Goal: Find specific page/section: Find specific page/section

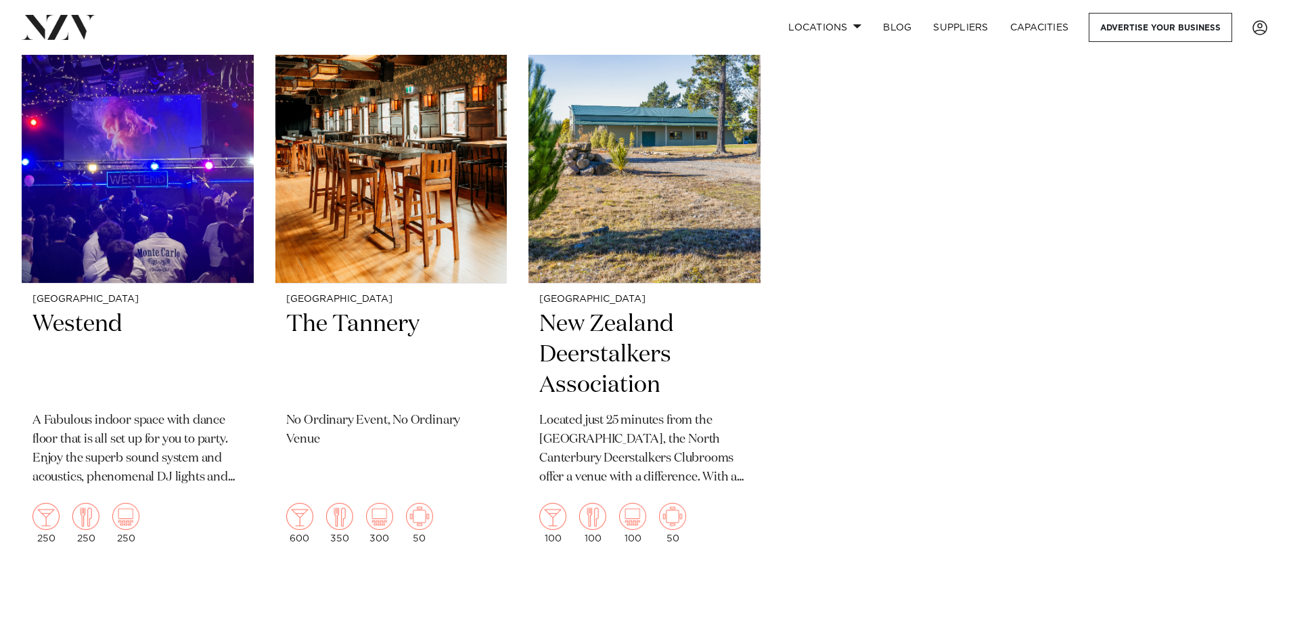
scroll to position [3655, 0]
click at [336, 311] on h2 "The Tannery" at bounding box center [391, 355] width 210 height 91
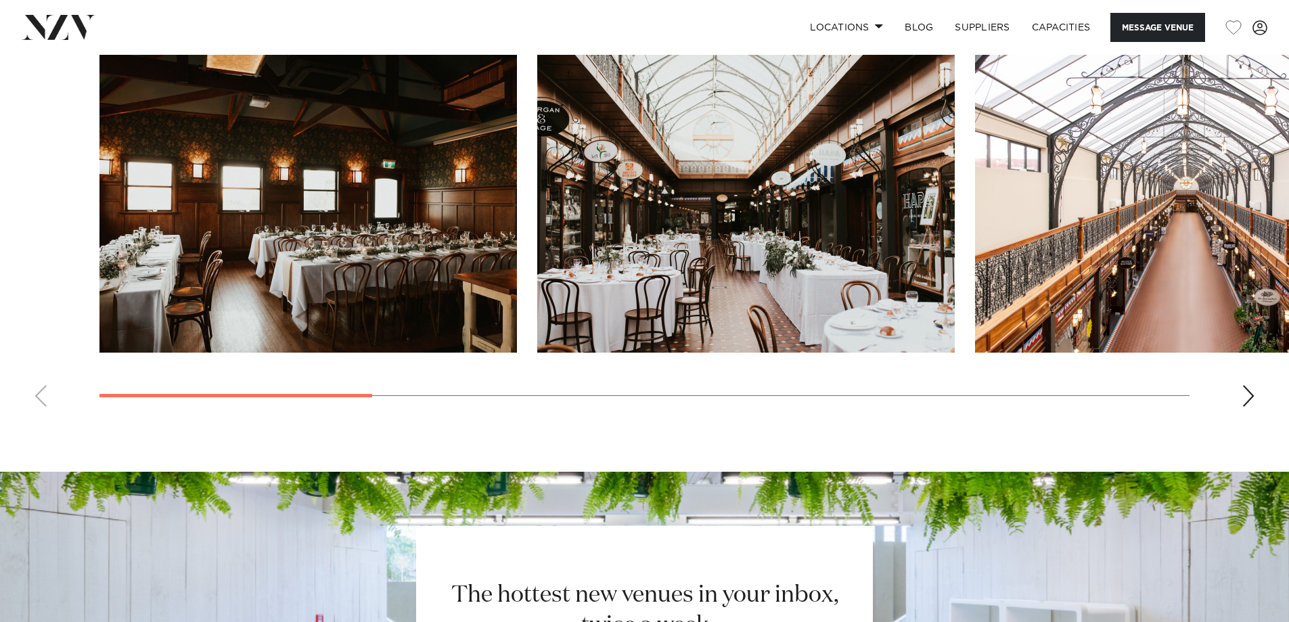
scroll to position [1421, 0]
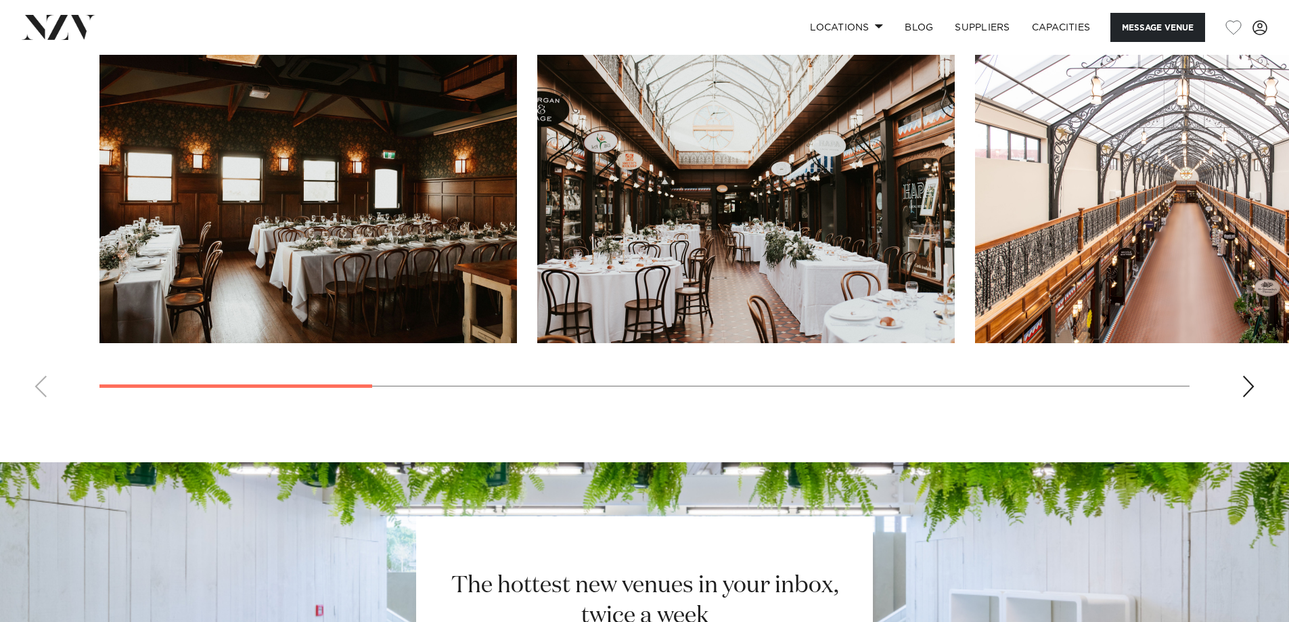
click at [1244, 374] on swiper-container at bounding box center [644, 223] width 1289 height 372
click at [1243, 385] on div "Next slide" at bounding box center [1249, 387] width 14 height 22
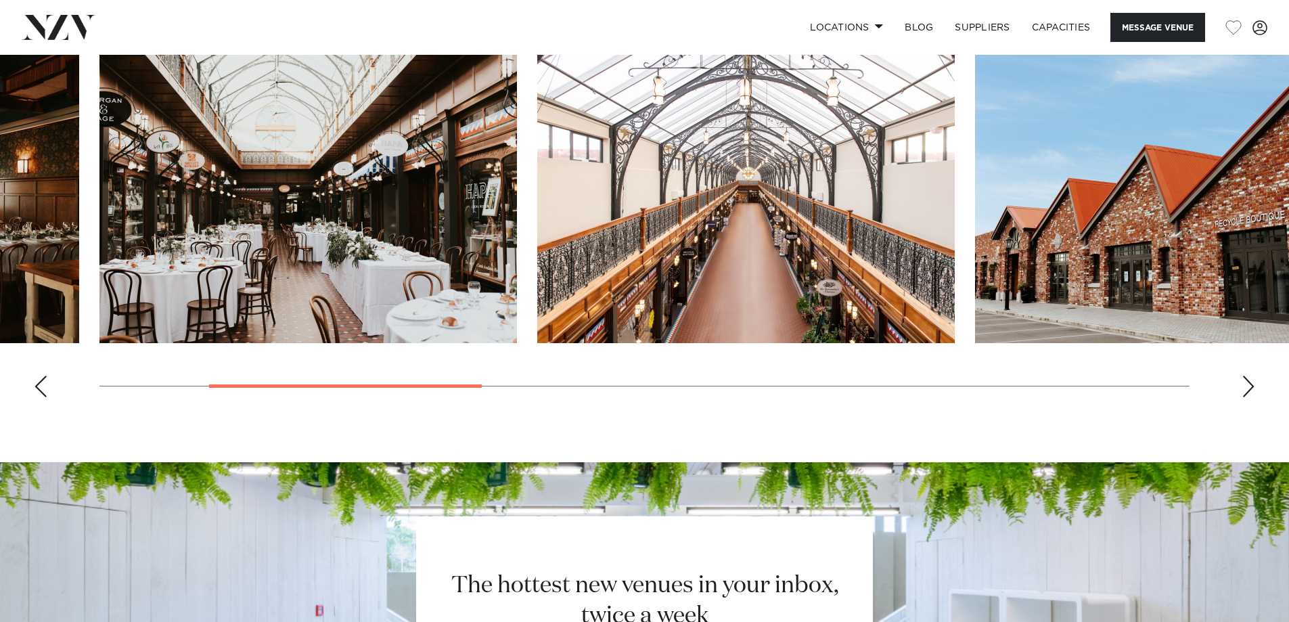
click at [1243, 385] on div "Next slide" at bounding box center [1249, 387] width 14 height 22
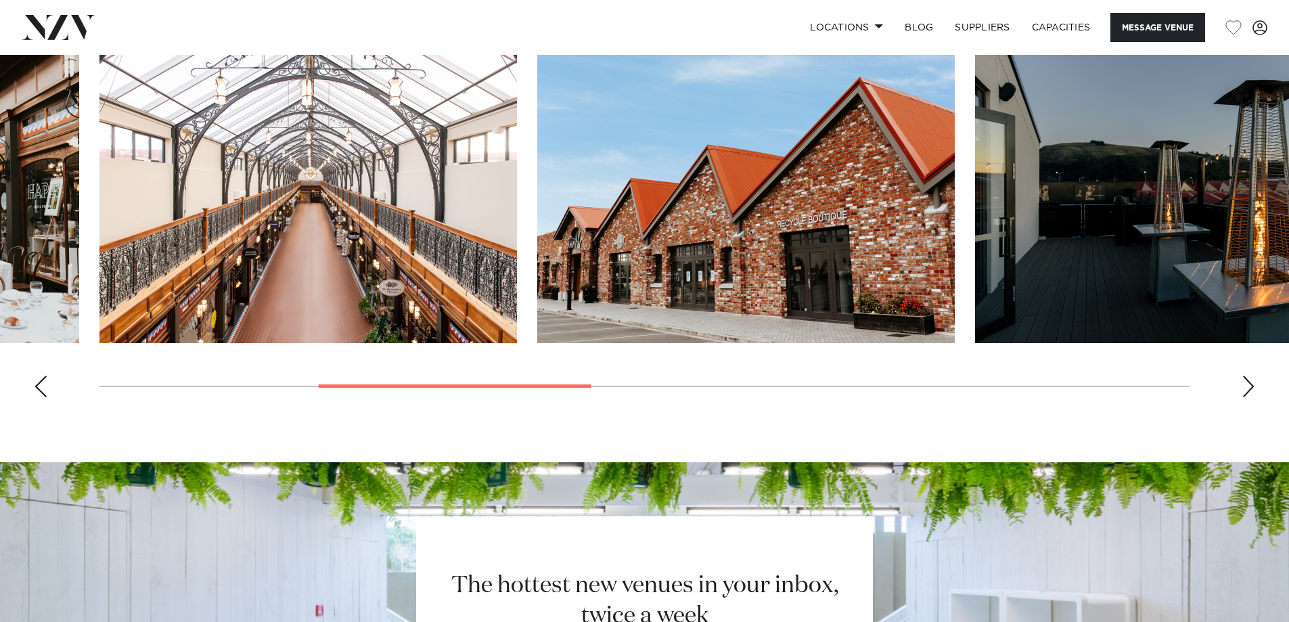
click at [1243, 385] on div "Next slide" at bounding box center [1249, 387] width 14 height 22
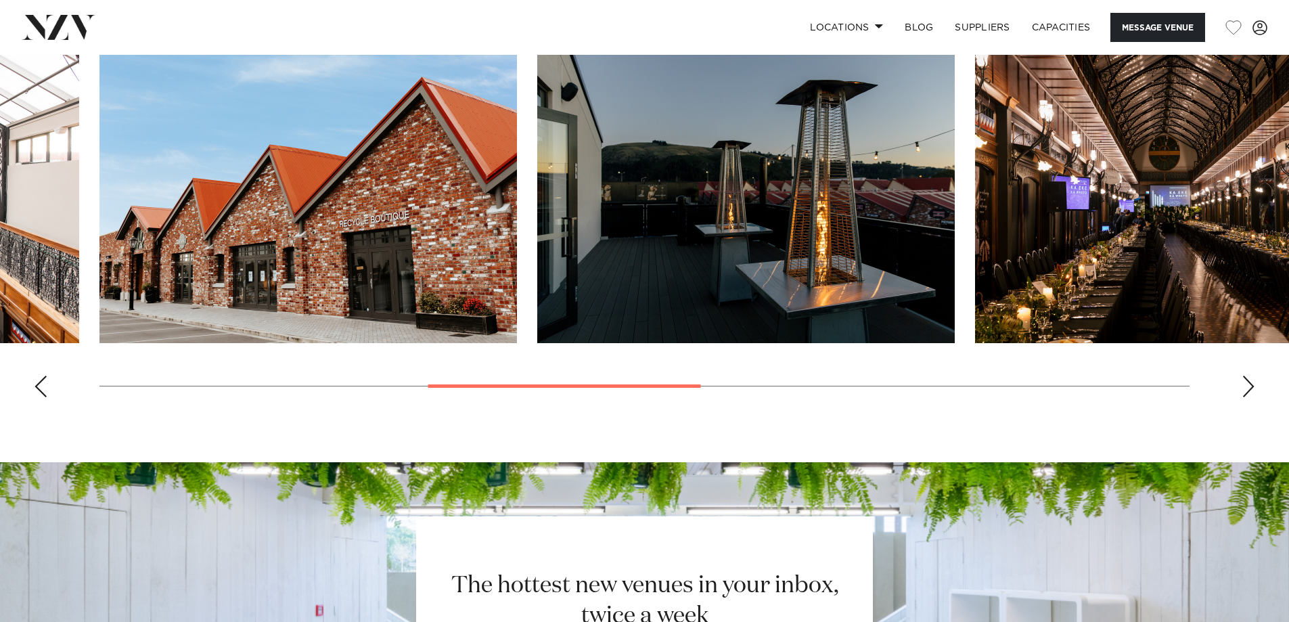
click at [1243, 385] on div "Next slide" at bounding box center [1249, 387] width 14 height 22
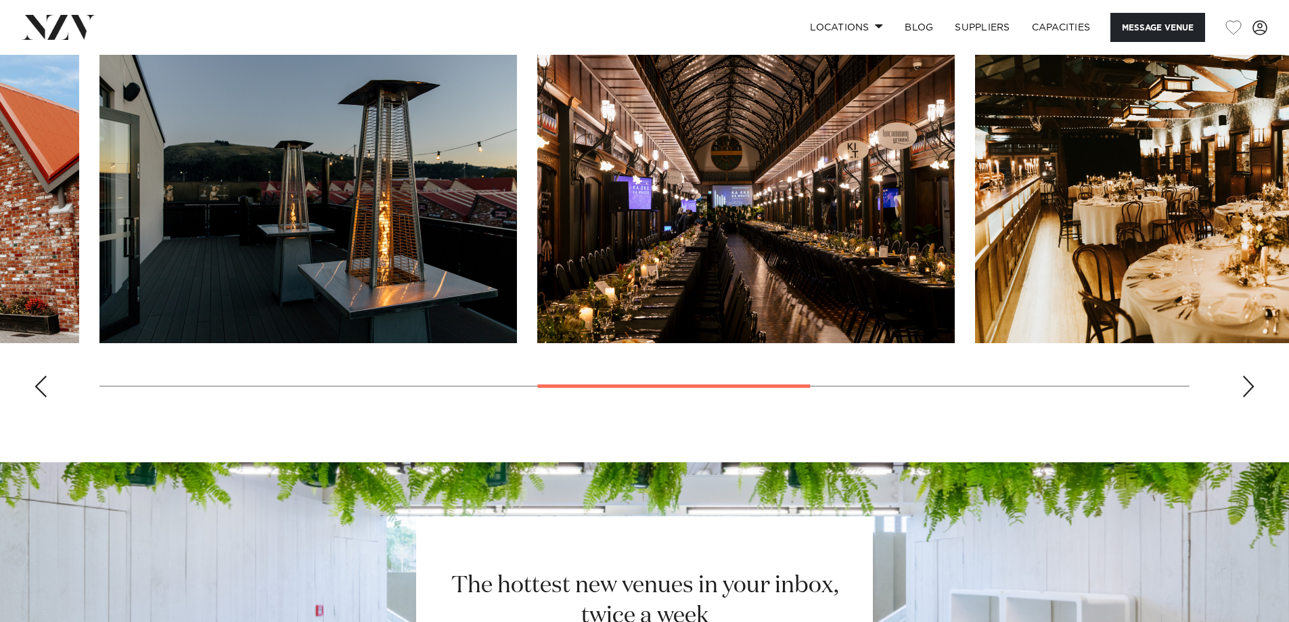
click at [1243, 385] on div "Next slide" at bounding box center [1249, 387] width 14 height 22
